Goal: Transaction & Acquisition: Obtain resource

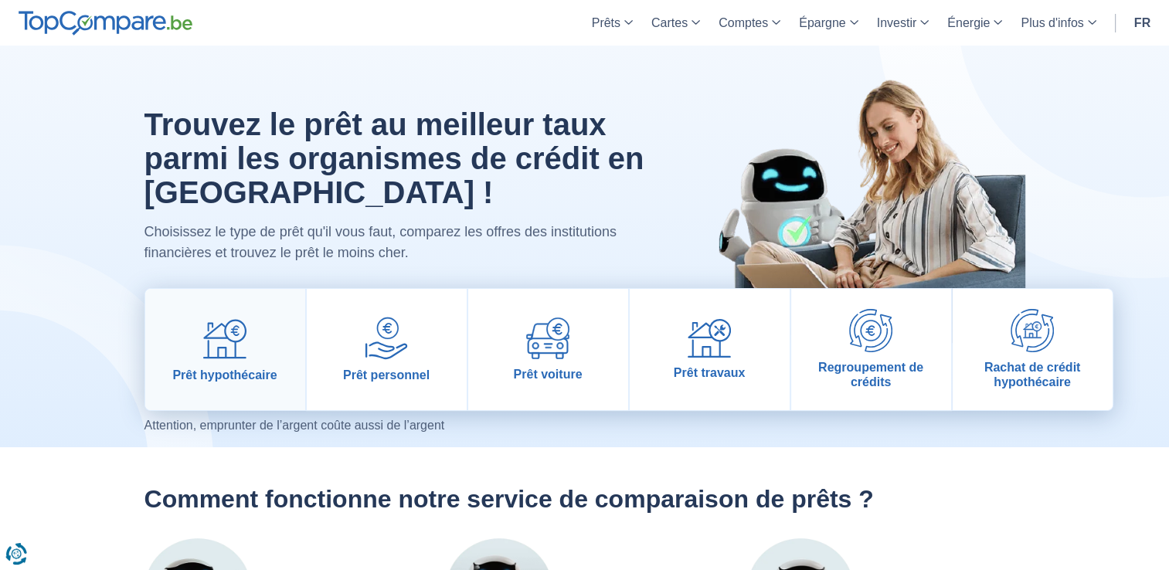
click at [219, 337] on img at bounding box center [224, 338] width 43 height 43
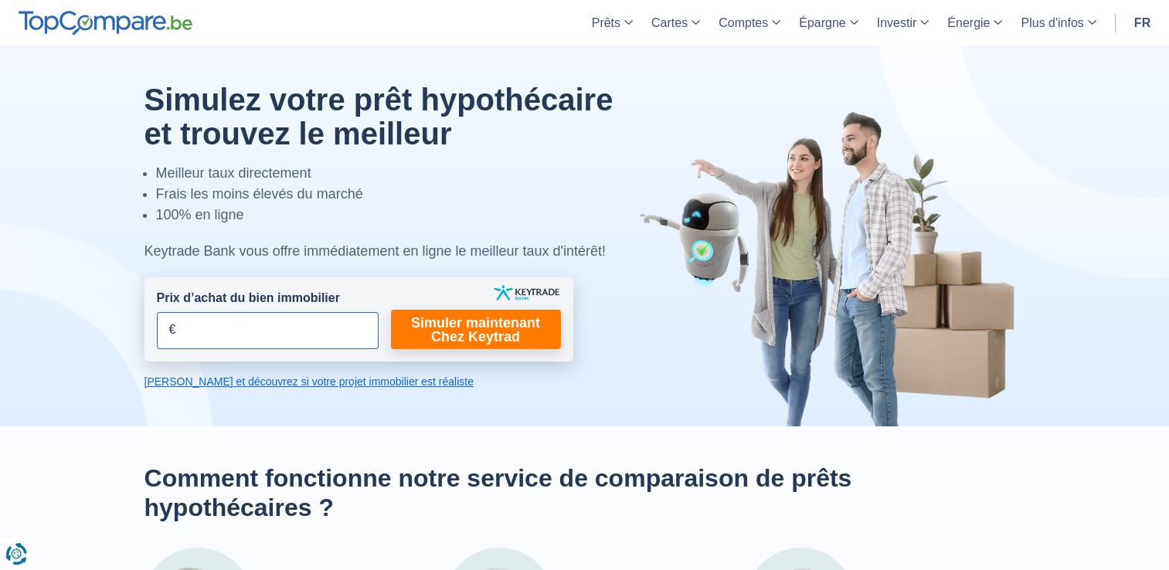
click at [228, 334] on input "Prix d’achat du bien immobilier" at bounding box center [268, 330] width 222 height 37
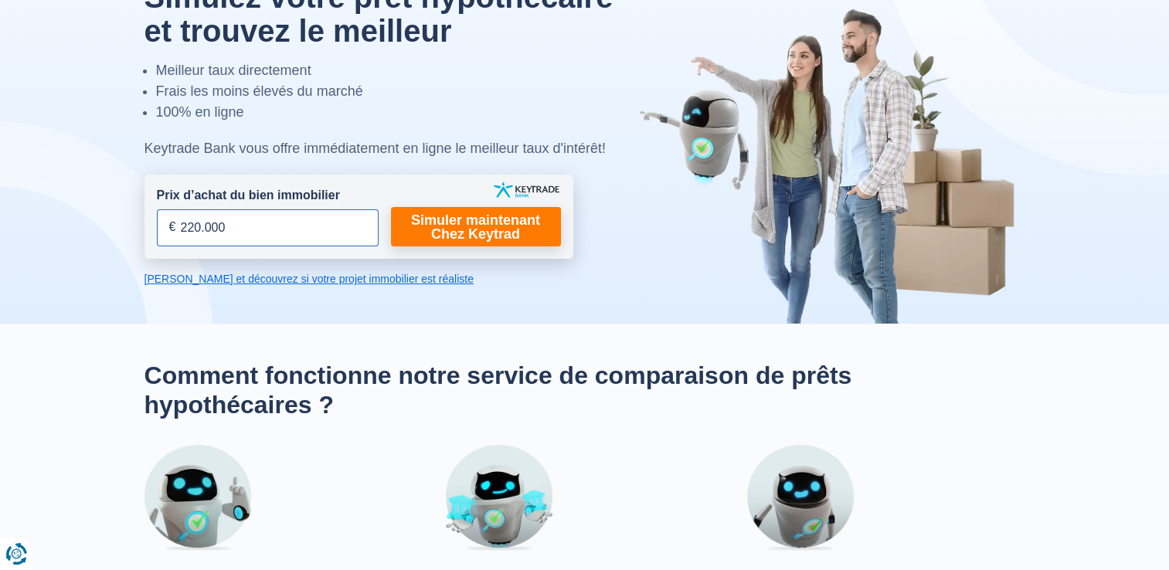
scroll to position [117, 0]
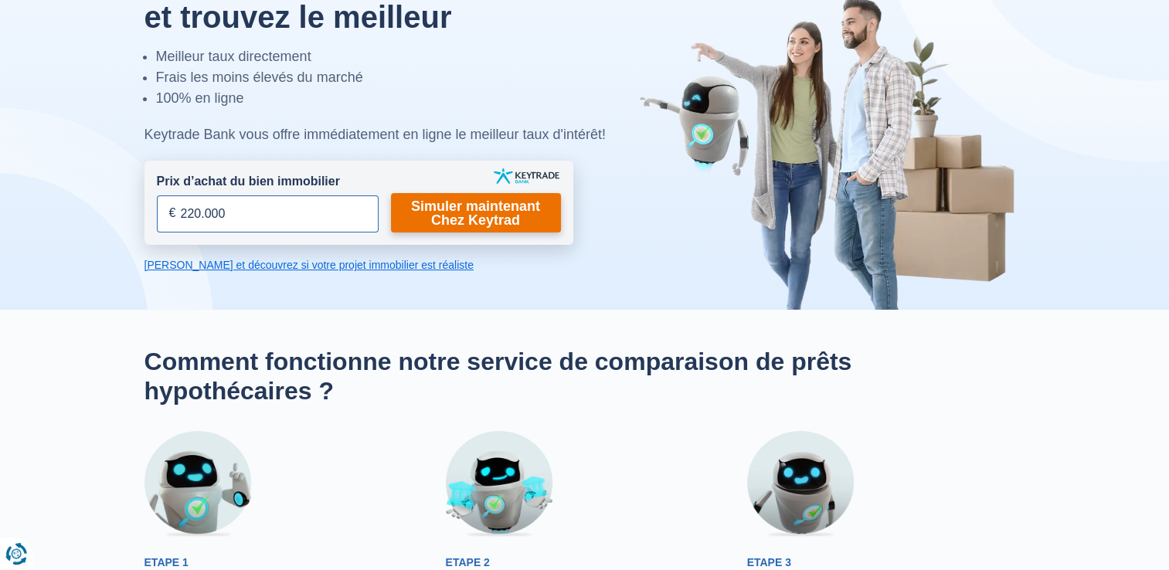
type input "220.000"
click at [466, 223] on link "Simuler maintenant Chez Keytrad" at bounding box center [476, 212] width 170 height 39
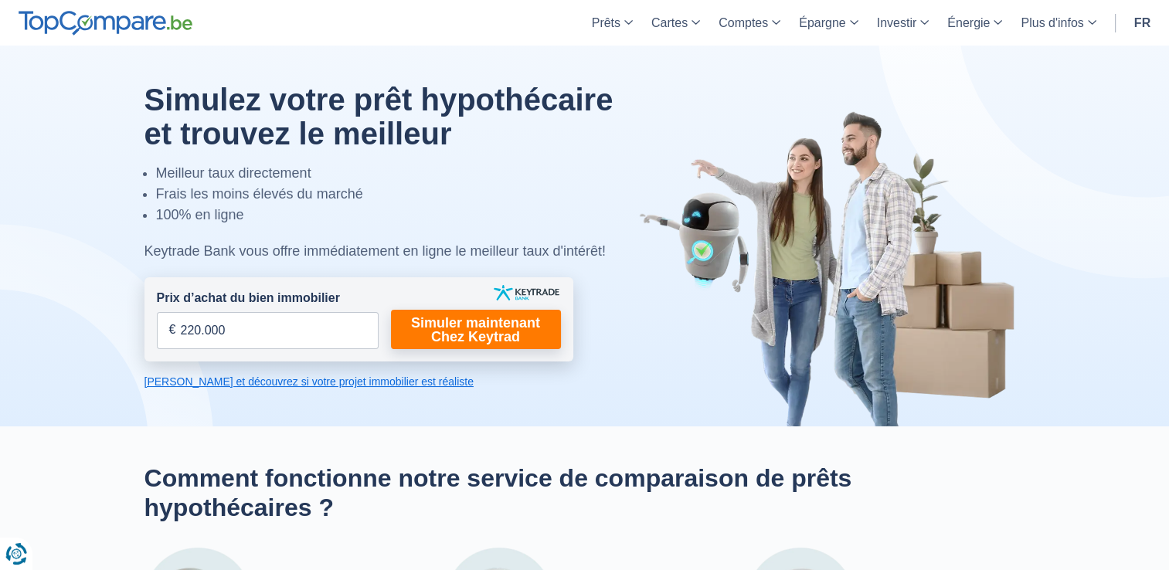
click at [369, 382] on link "[PERSON_NAME] et découvrez si votre projet immobilier est réaliste" at bounding box center [359, 381] width 429 height 15
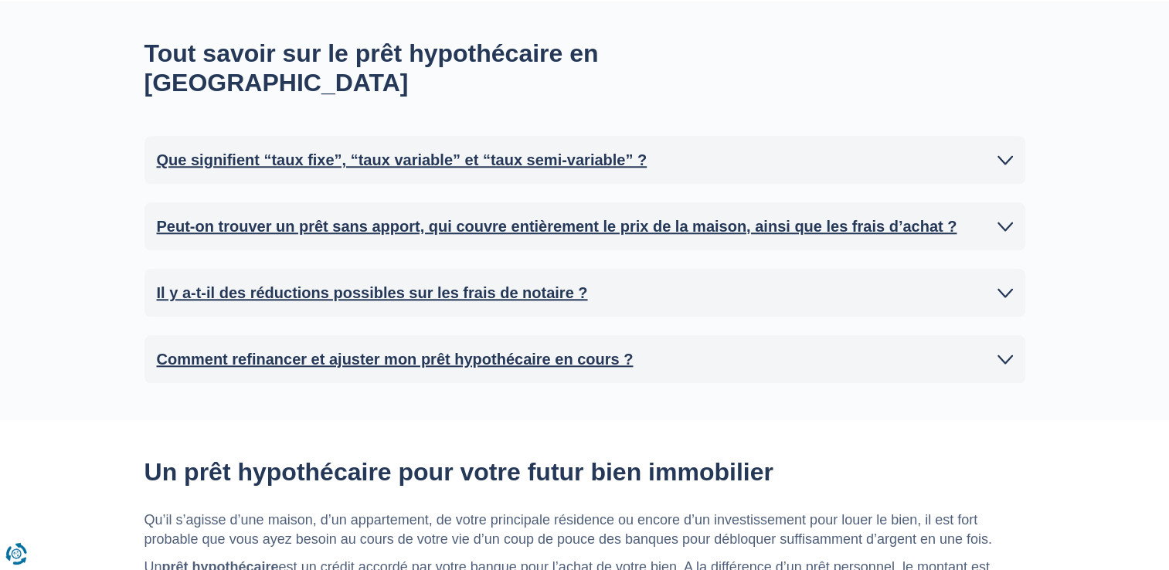
scroll to position [1515, 0]
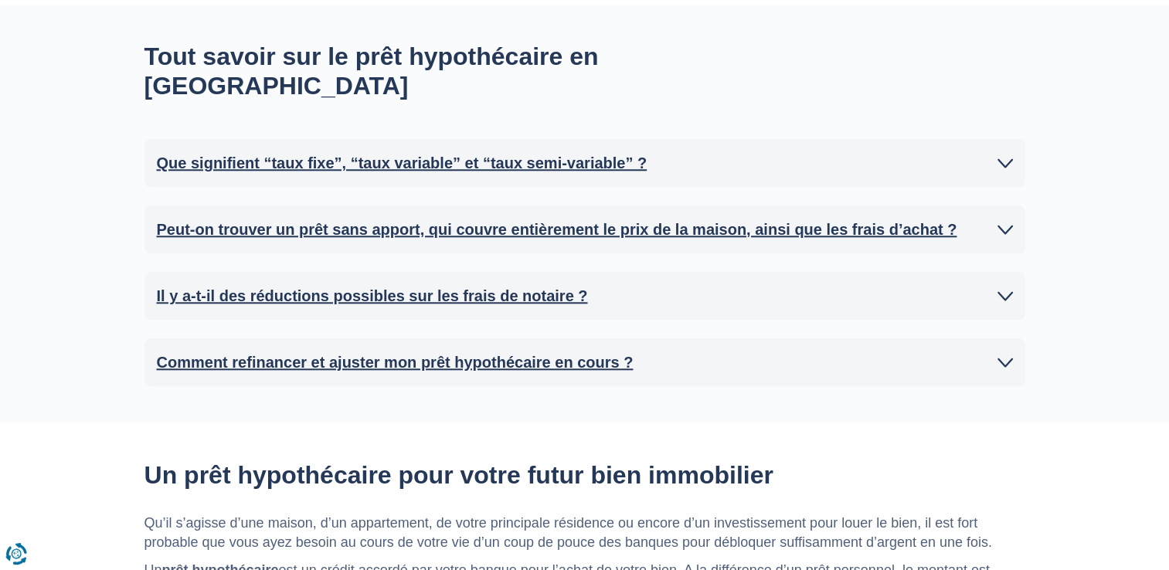
click at [1006, 222] on icon at bounding box center [1005, 229] width 15 height 15
